Goal: Information Seeking & Learning: Learn about a topic

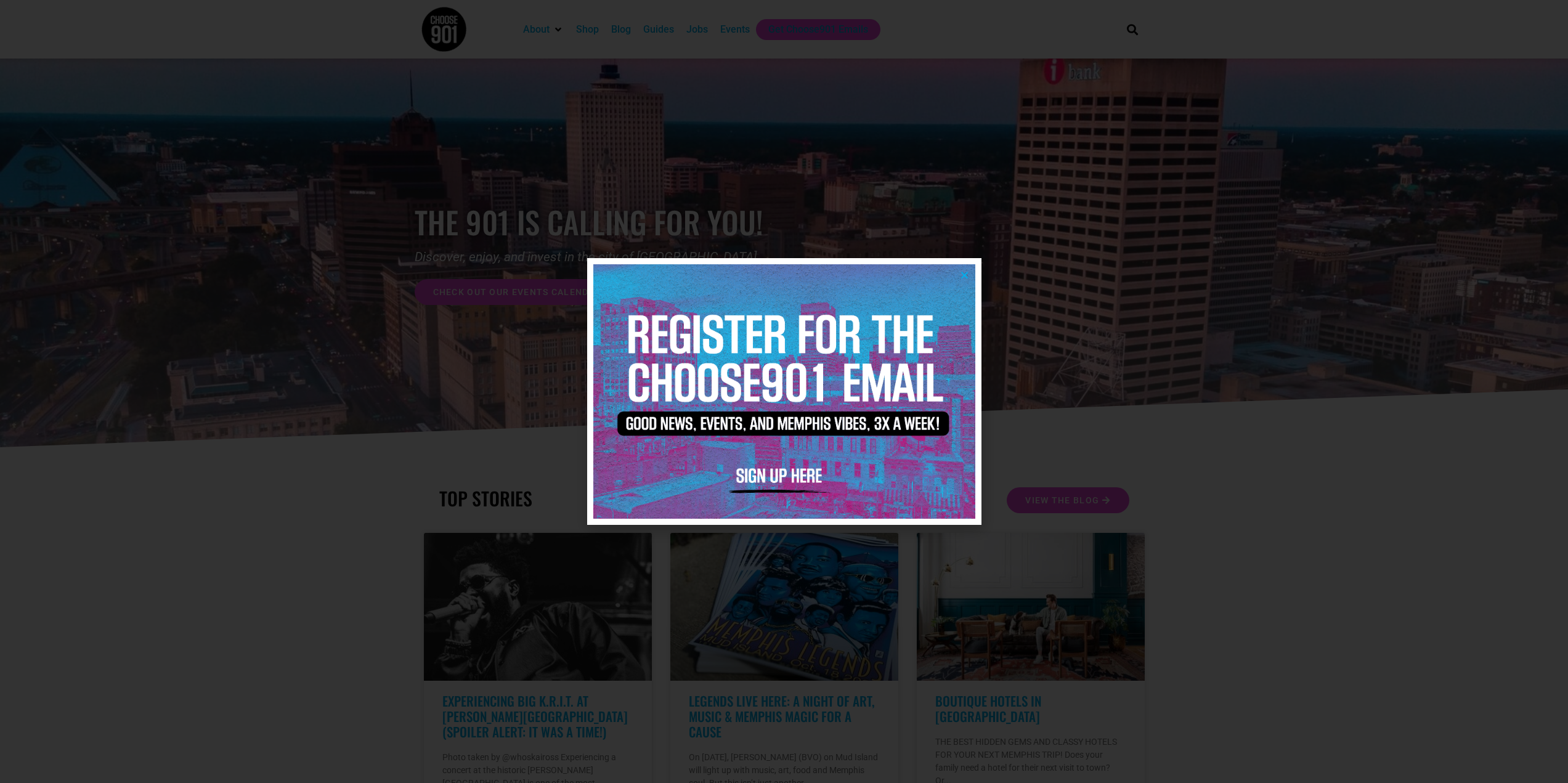
click at [1143, 461] on div at bounding box center [784, 391] width 1568 height 783
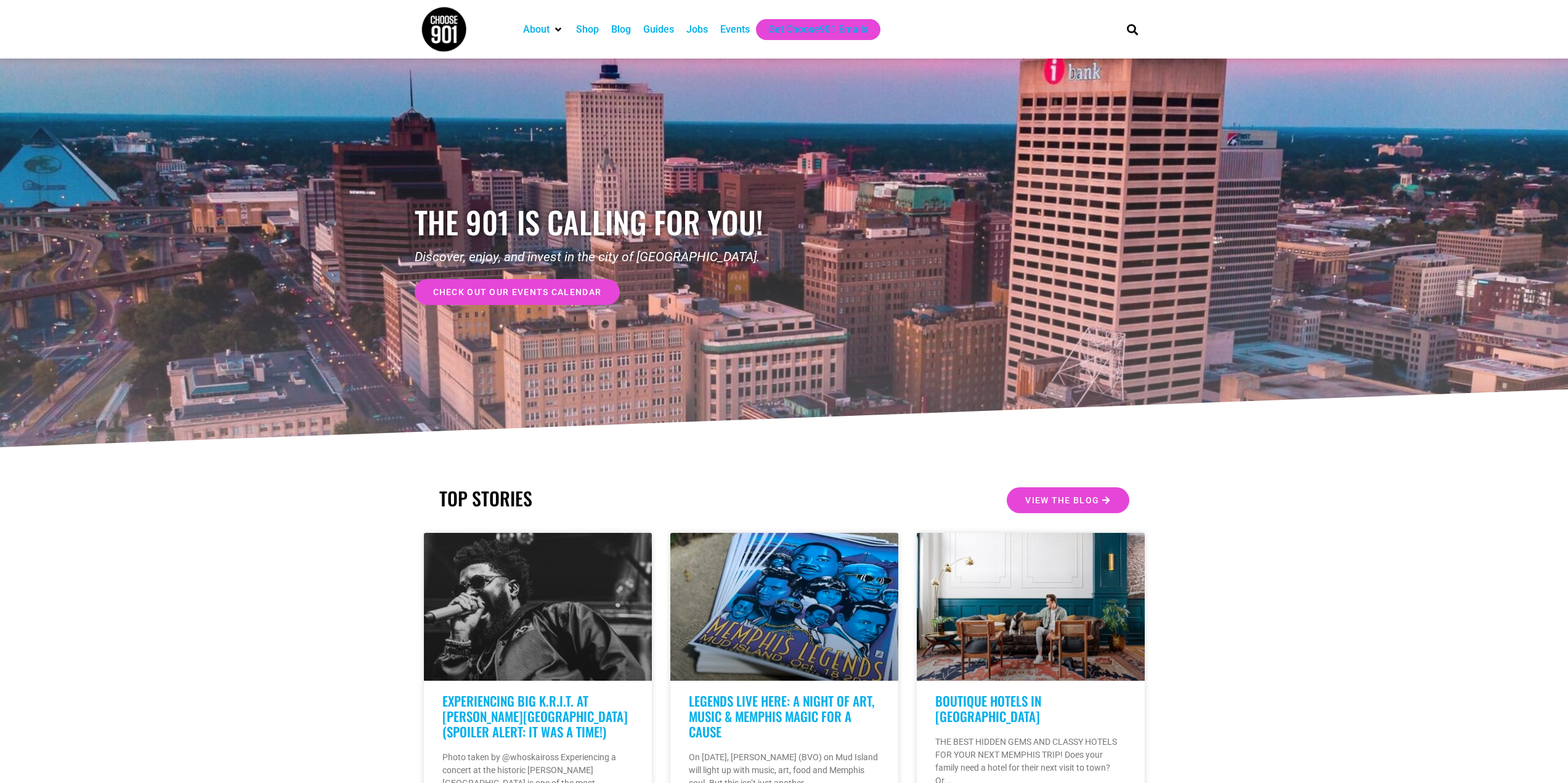
click at [721, 34] on div "Events" at bounding box center [736, 29] width 30 height 15
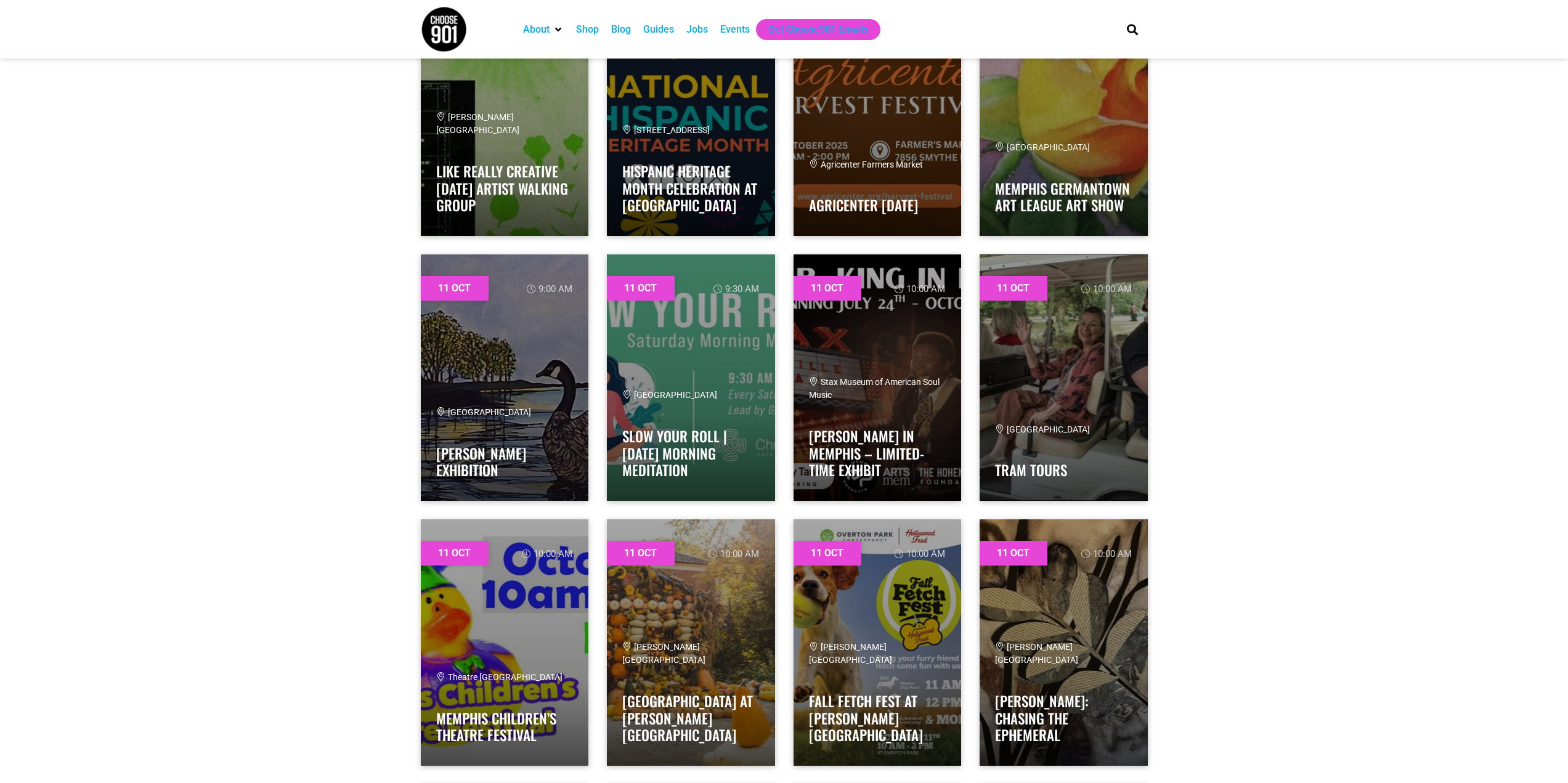
scroll to position [4497, 0]
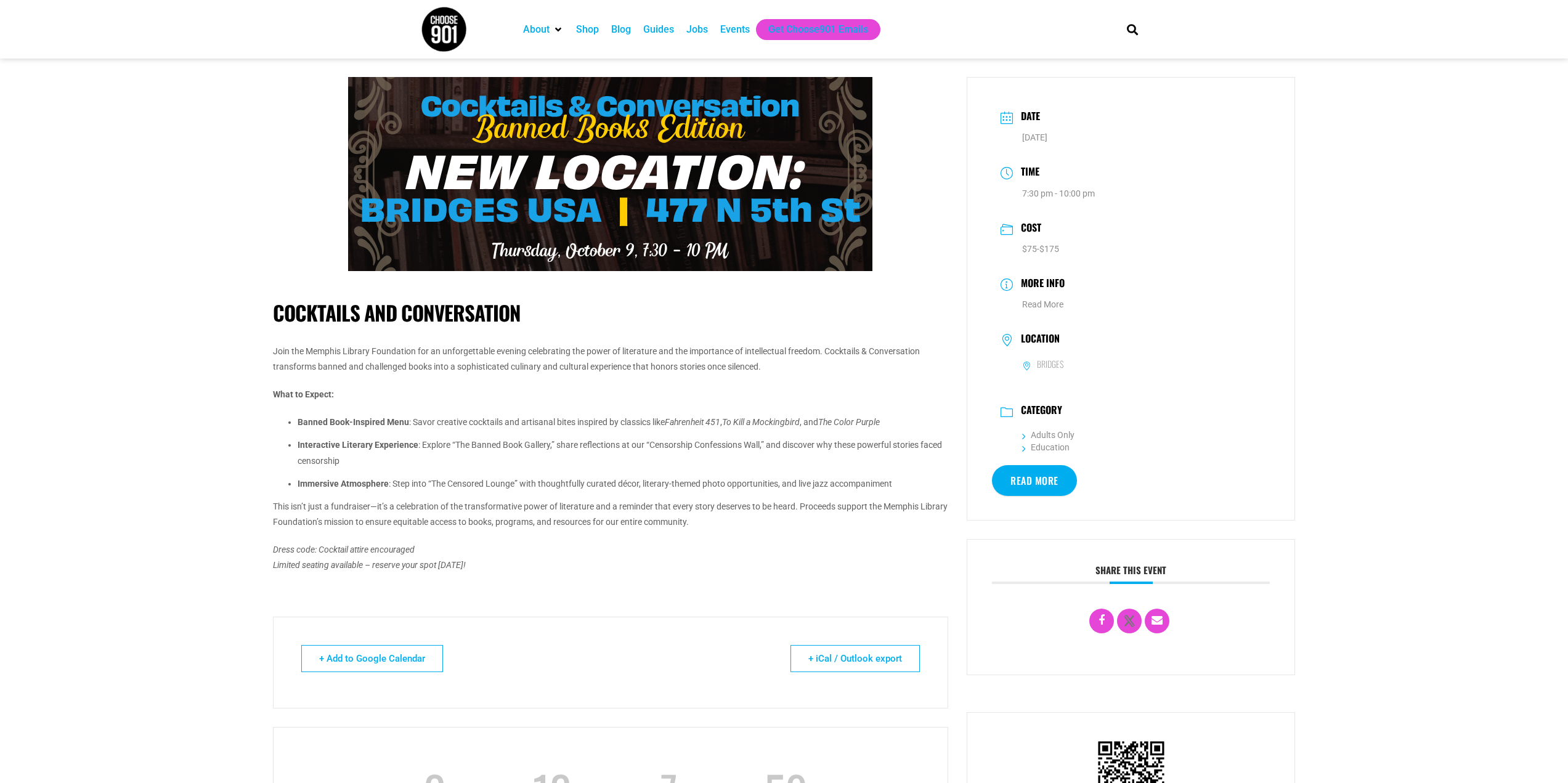
click at [1032, 489] on link "Read More" at bounding box center [1034, 480] width 85 height 31
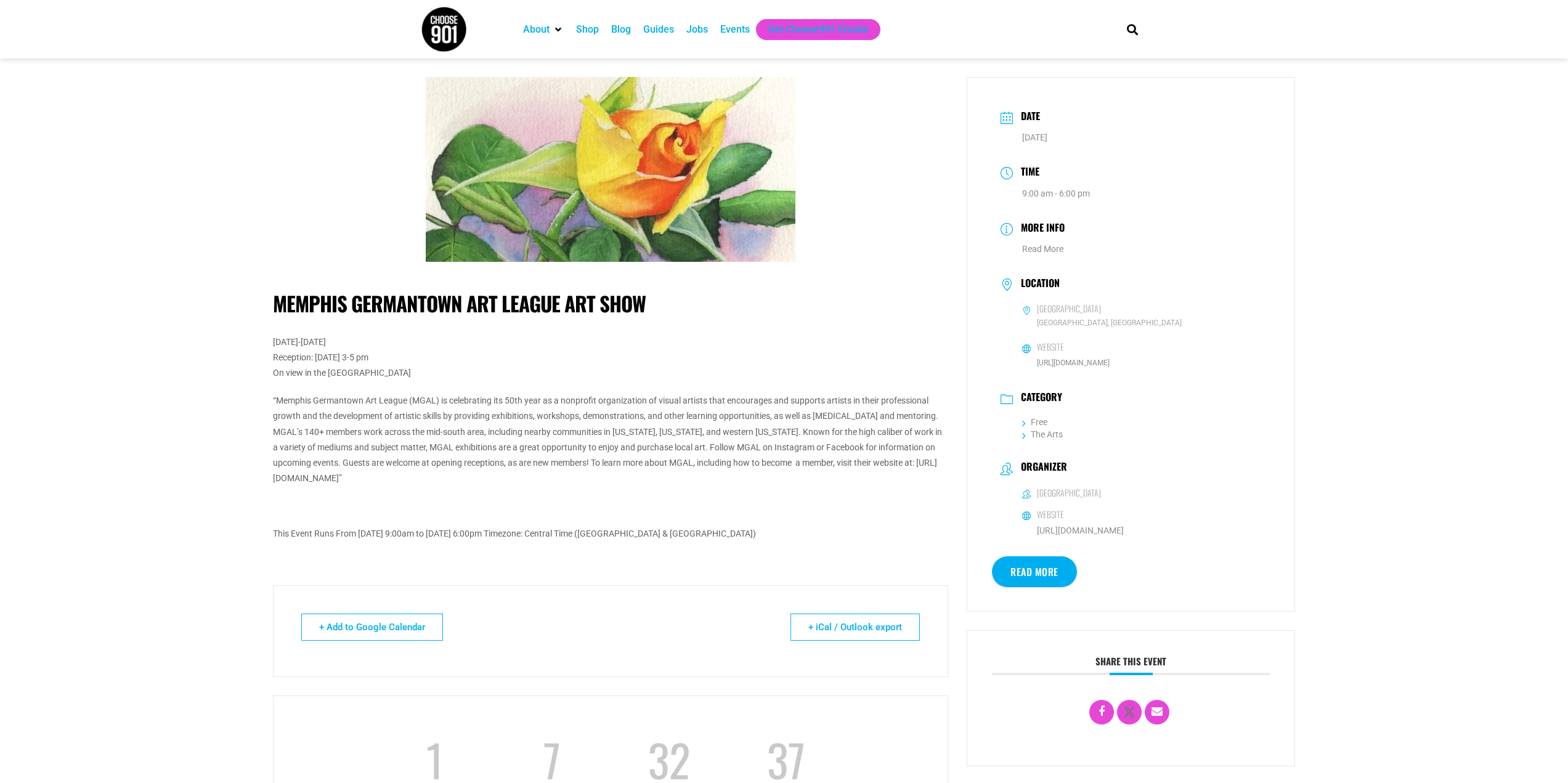
click at [736, 26] on div "Events" at bounding box center [736, 29] width 30 height 15
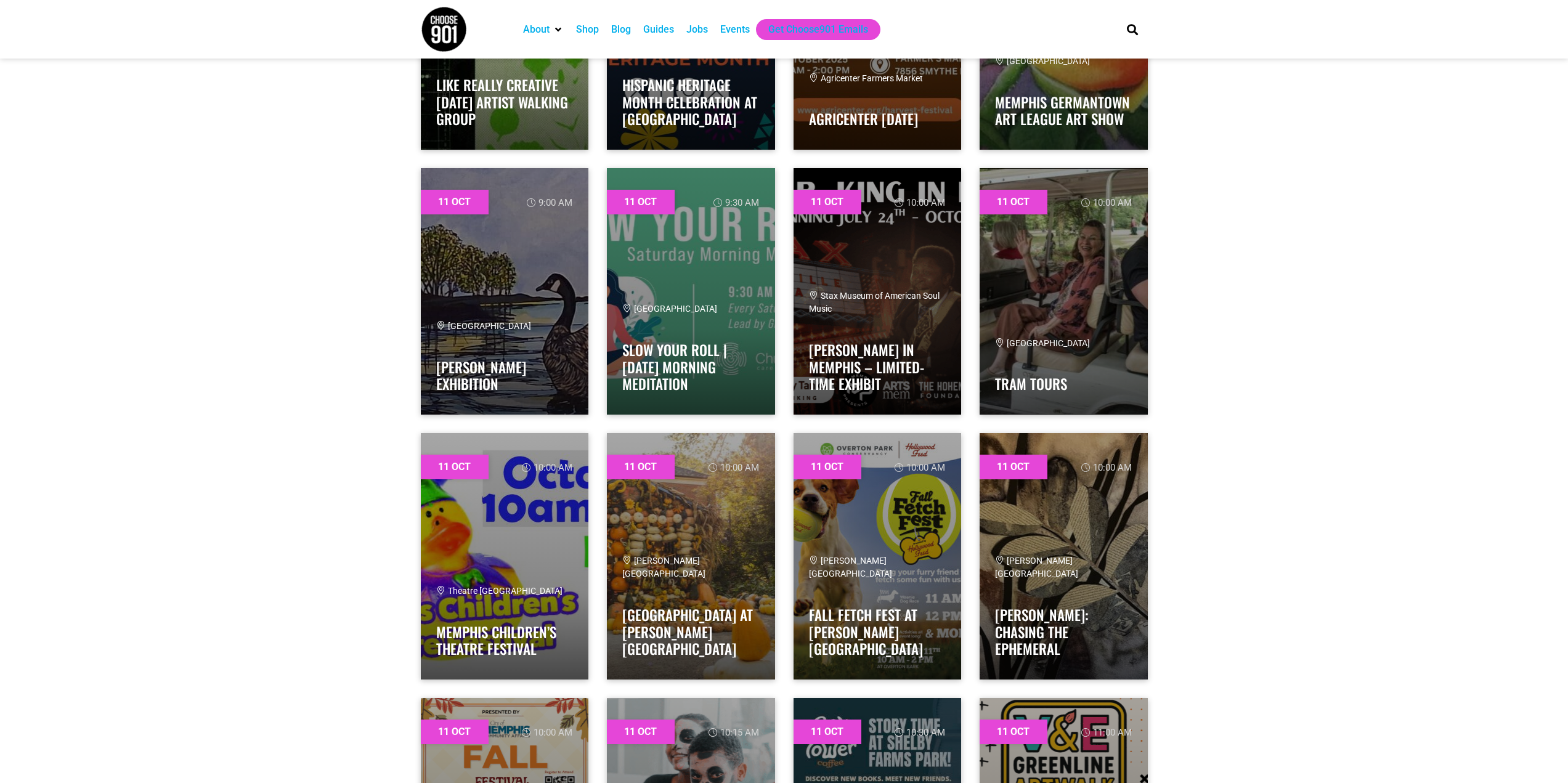
scroll to position [4559, 0]
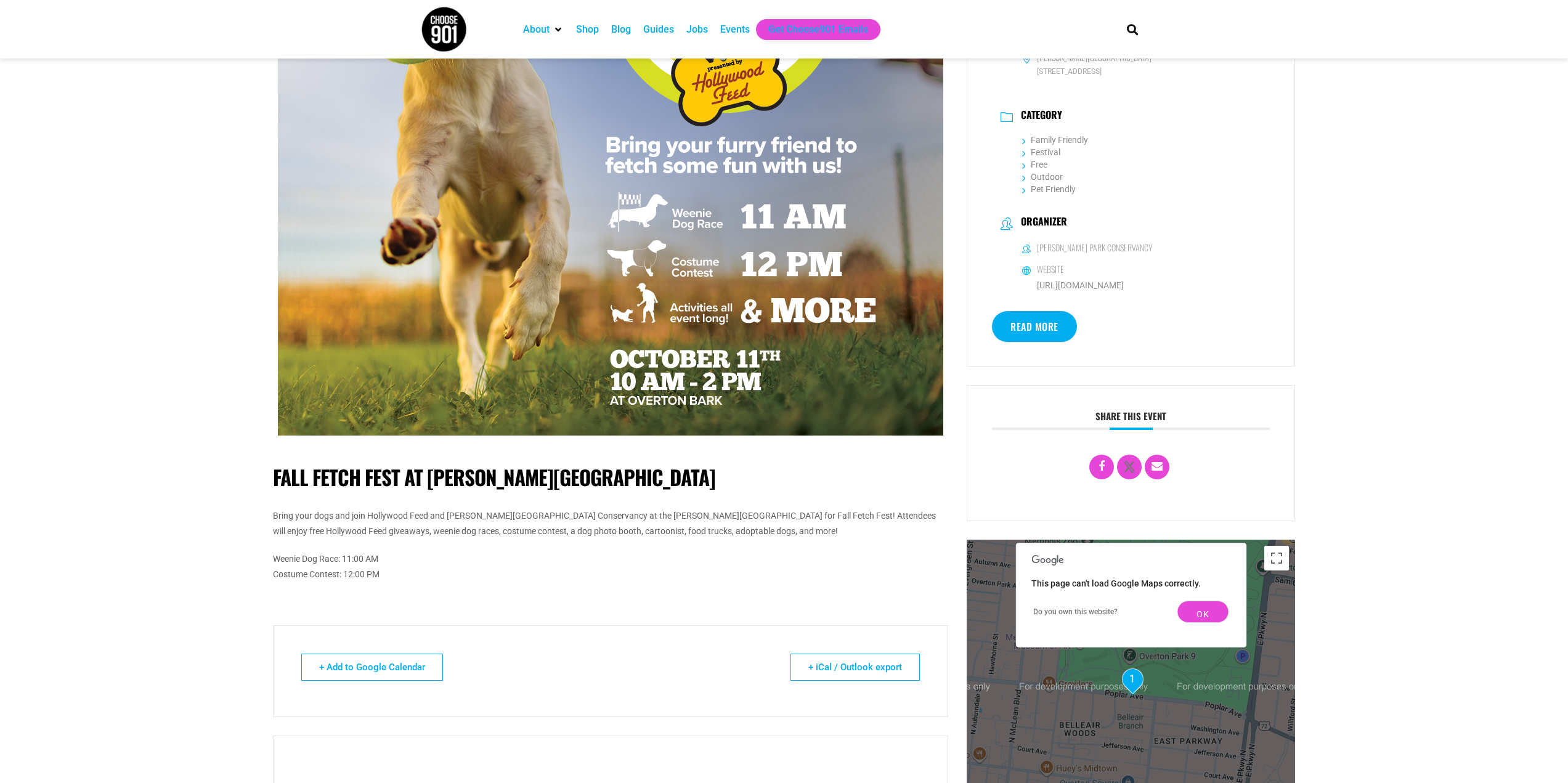
scroll to position [308, 0]
